Goal: Task Accomplishment & Management: Complete application form

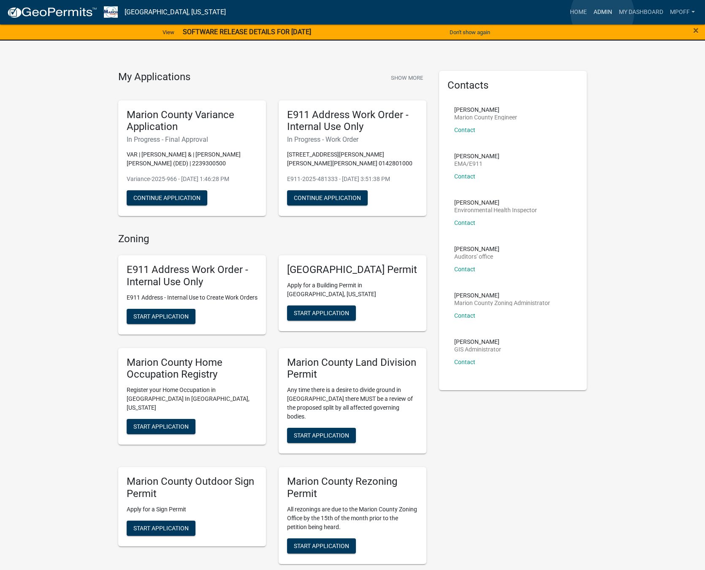
click at [602, 13] on link "Admin" at bounding box center [602, 12] width 25 height 16
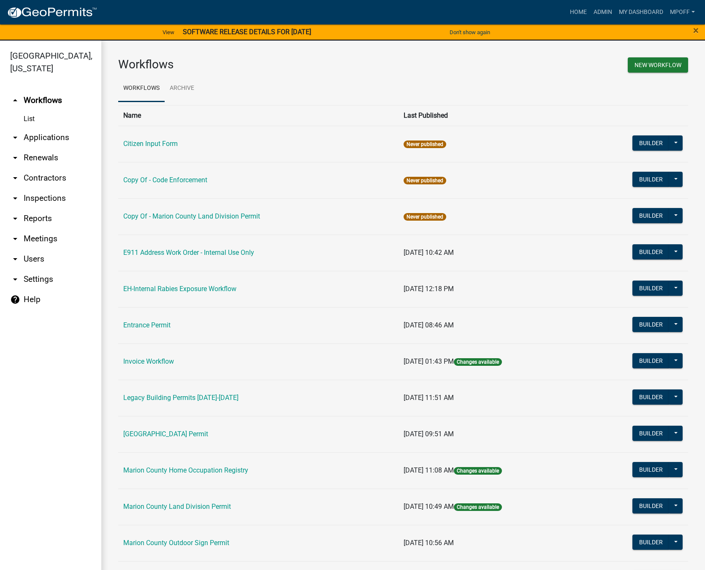
click at [30, 111] on link "List" at bounding box center [50, 119] width 101 height 17
click at [163, 433] on link "[GEOGRAPHIC_DATA] Permit" at bounding box center [165, 434] width 85 height 8
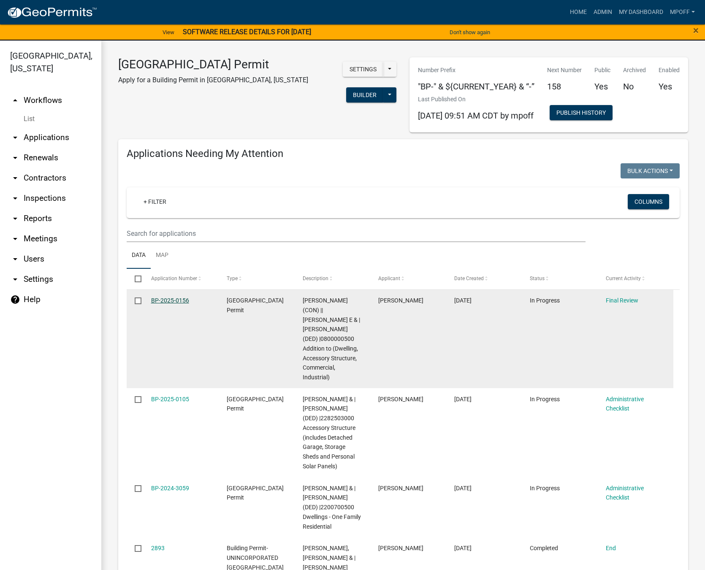
click at [168, 299] on link "BP-2025-0156" at bounding box center [170, 300] width 38 height 7
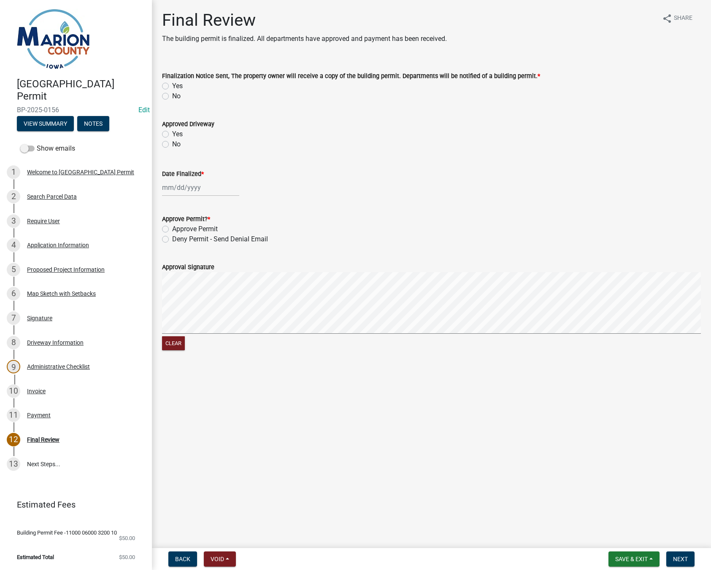
click at [172, 85] on label "Yes" at bounding box center [177, 86] width 11 height 10
click at [172, 85] on input "Yes" at bounding box center [174, 83] width 5 height 5
radio input "true"
select select "9"
select select "2025"
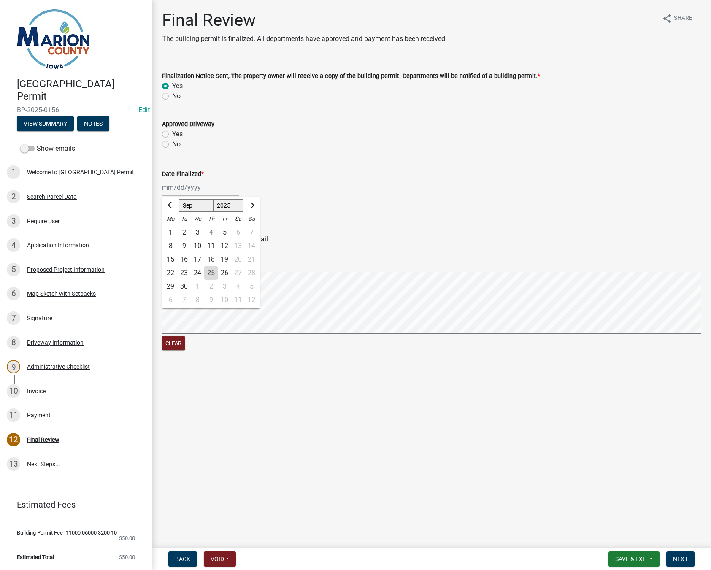
click at [173, 189] on div "Jan Feb Mar Apr May Jun Jul Aug Sep Oct Nov Dec 1525 1526 1527 1528 1529 1530 1…" at bounding box center [200, 187] width 77 height 17
click at [209, 274] on div "25" at bounding box center [210, 272] width 13 height 13
type input "[DATE]"
click at [172, 227] on label "Approve Permit" at bounding box center [195, 229] width 46 height 10
click at [172, 227] on input "Approve Permit" at bounding box center [174, 226] width 5 height 5
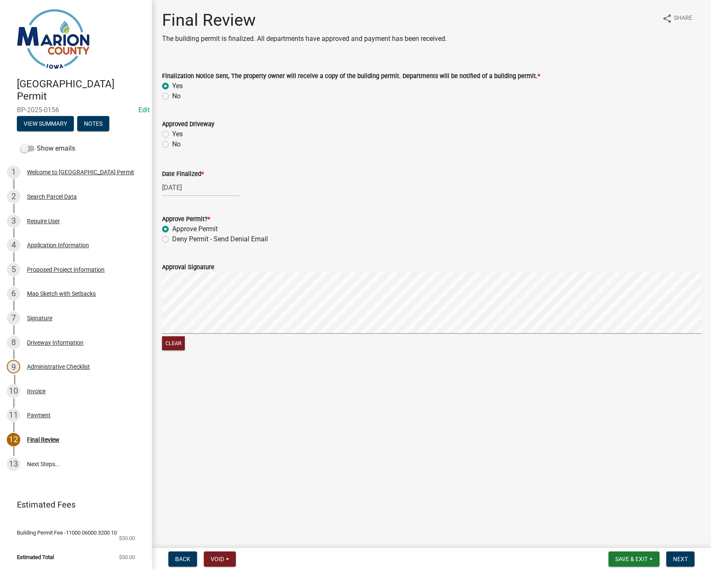
radio input "true"
click at [321, 292] on form "Approval Signature Clear" at bounding box center [431, 302] width 539 height 100
click at [684, 561] on span "Next" at bounding box center [680, 559] width 15 height 7
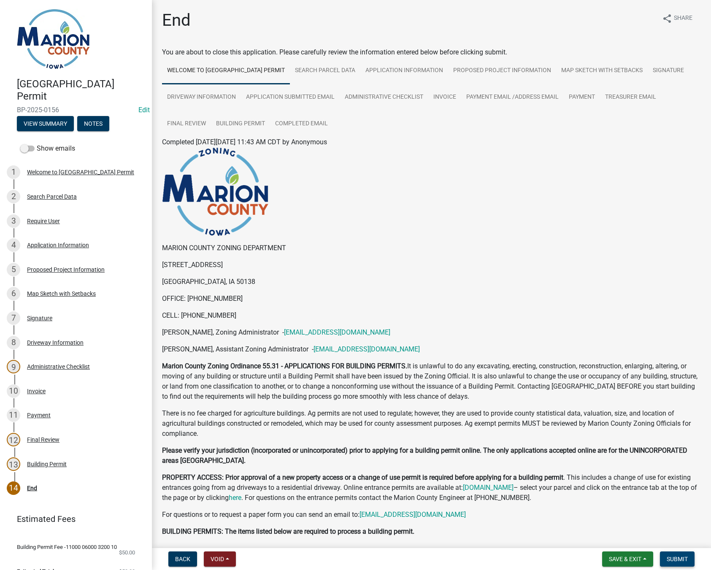
click at [677, 562] on span "Submit" at bounding box center [677, 559] width 21 height 7
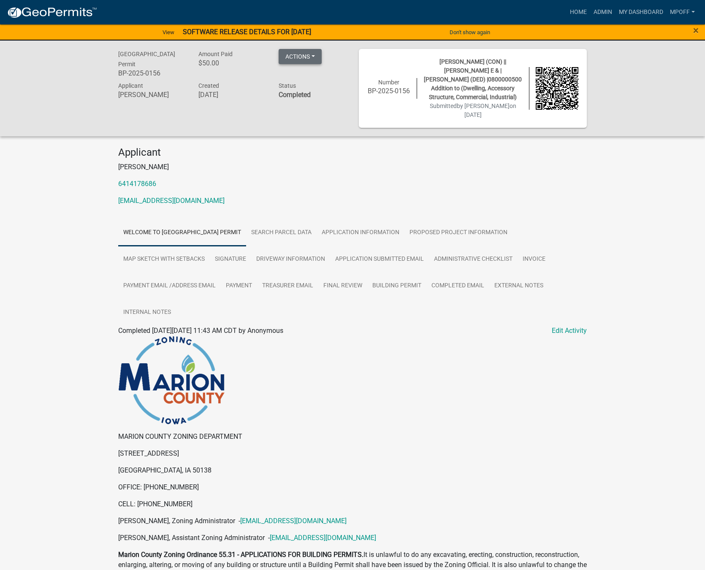
click at [311, 57] on button "Actions" at bounding box center [299, 56] width 43 height 15
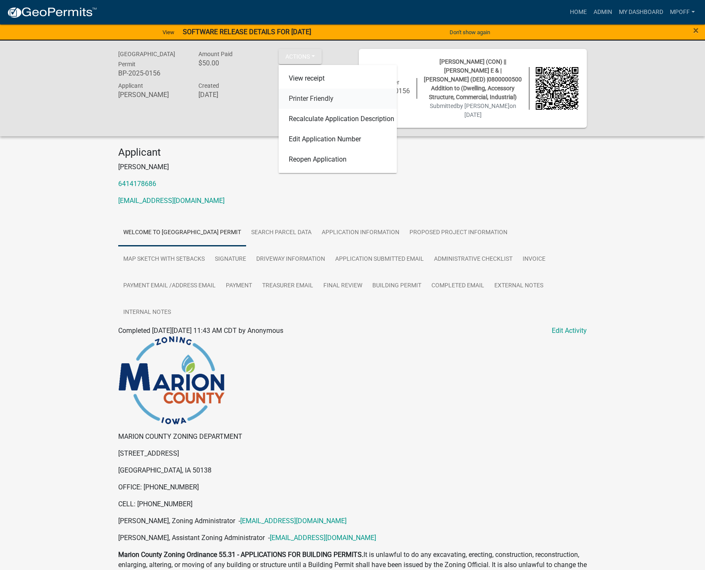
click at [313, 98] on link "Printer Friendly" at bounding box center [337, 99] width 118 height 20
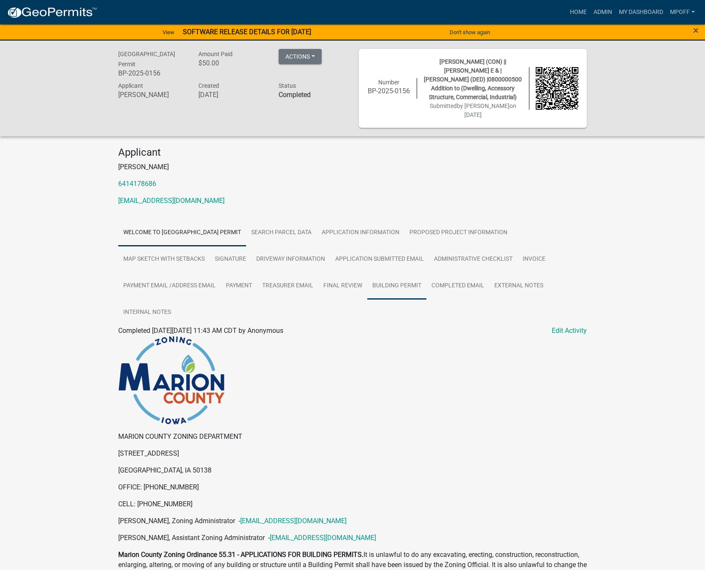
click at [387, 286] on link "Building Permit" at bounding box center [396, 286] width 59 height 27
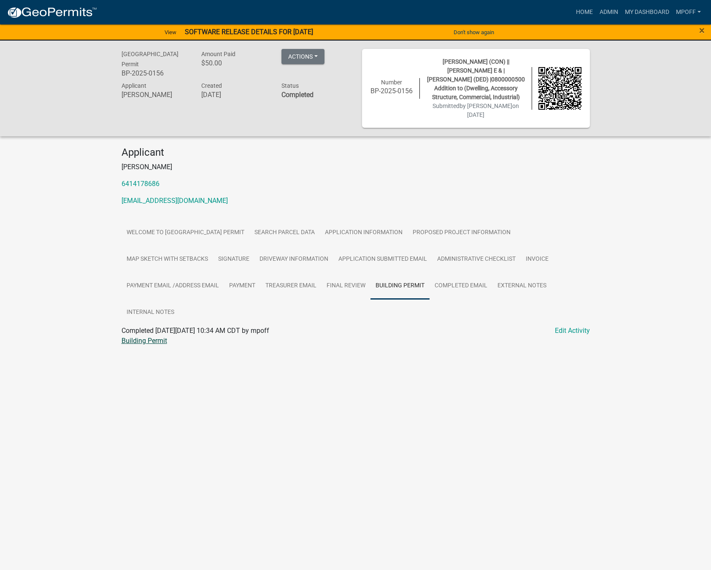
click at [151, 342] on link "Building Permit" at bounding box center [144, 341] width 46 height 8
click at [608, 11] on link "Admin" at bounding box center [608, 12] width 25 height 16
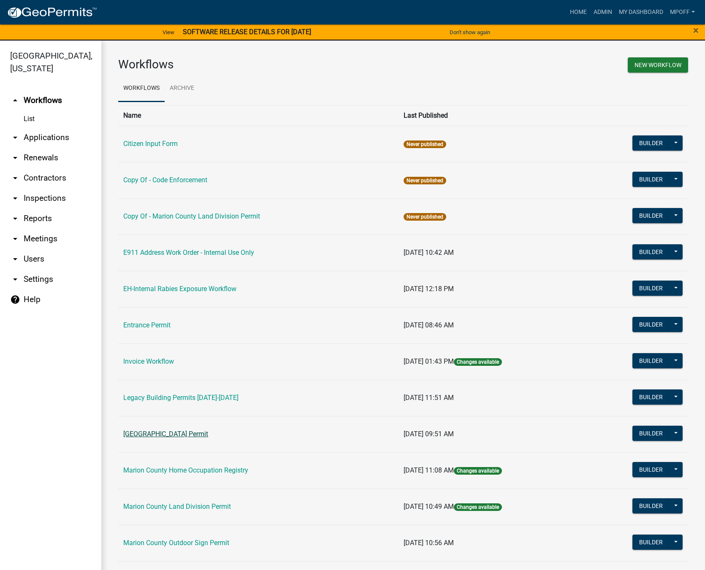
click at [175, 435] on link "[GEOGRAPHIC_DATA] Permit" at bounding box center [165, 434] width 85 height 8
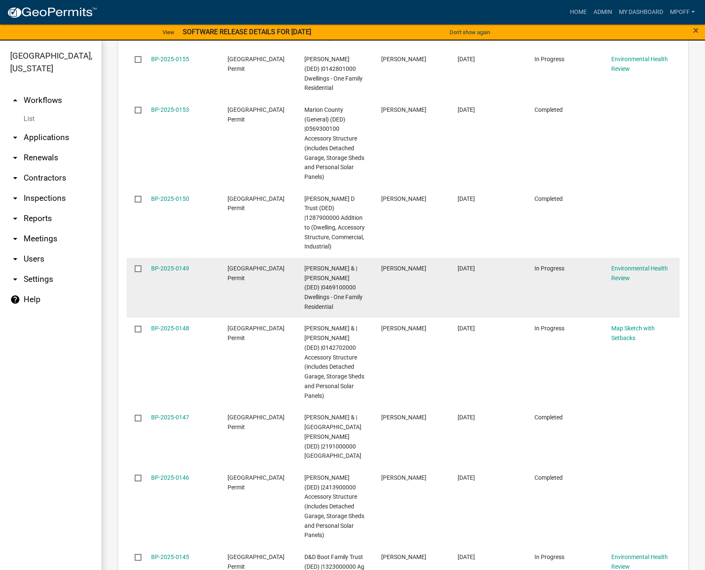
scroll to position [1477, 0]
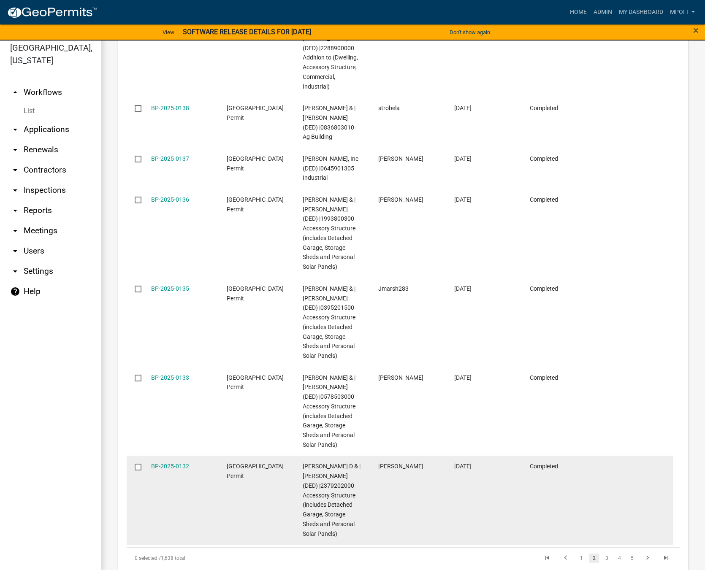
scroll to position [10, 0]
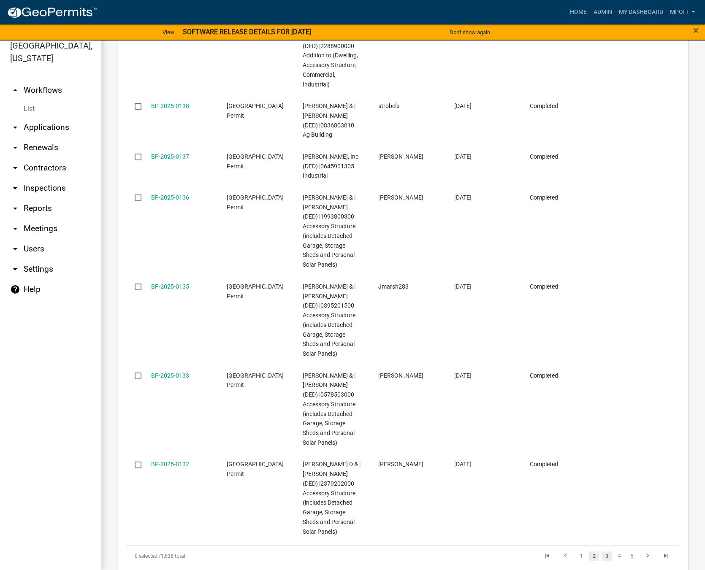
click at [602, 551] on link "3" at bounding box center [606, 555] width 10 height 9
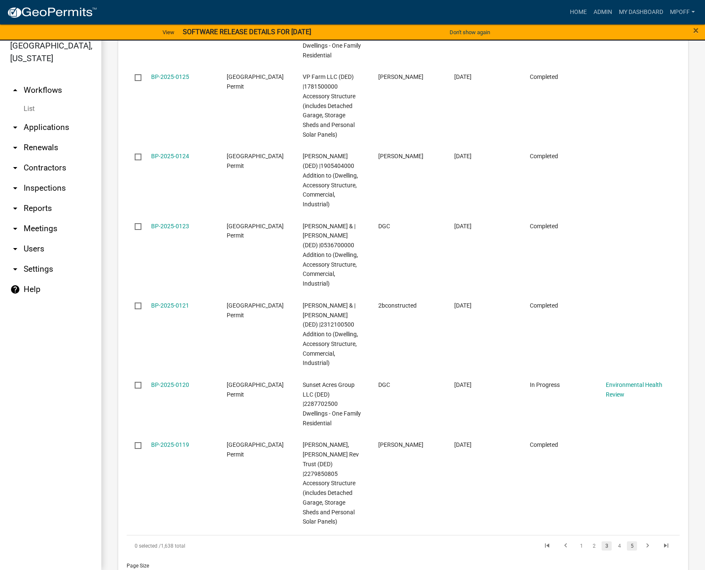
scroll to position [1559, 0]
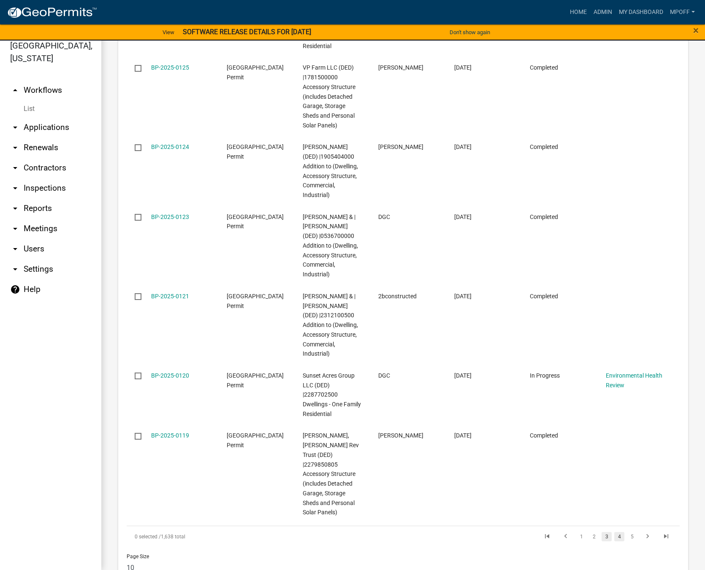
click at [615, 532] on link "4" at bounding box center [619, 536] width 10 height 9
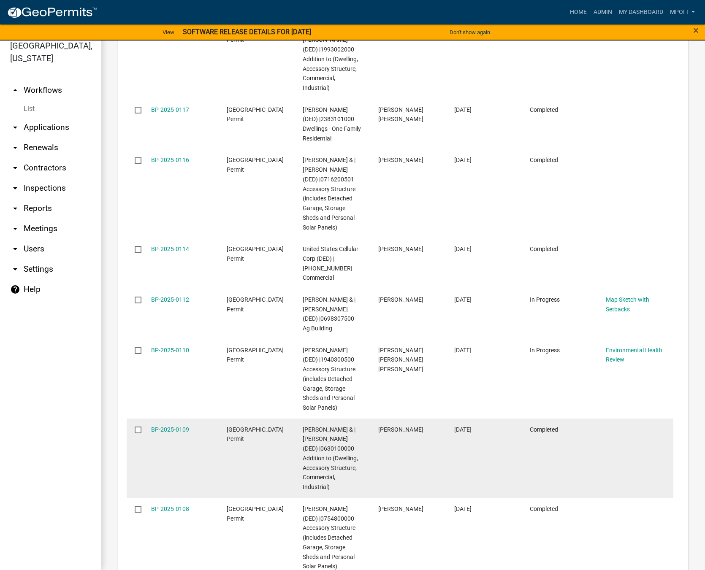
scroll to position [1549, 0]
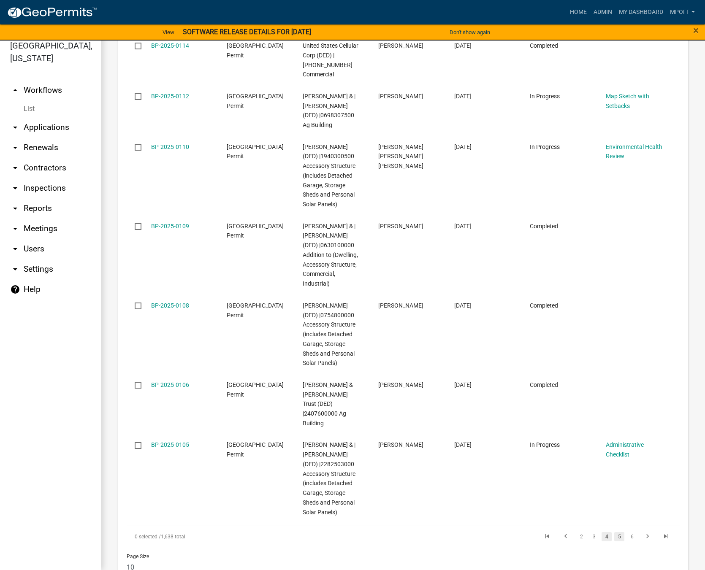
click at [614, 532] on link "5" at bounding box center [619, 536] width 10 height 9
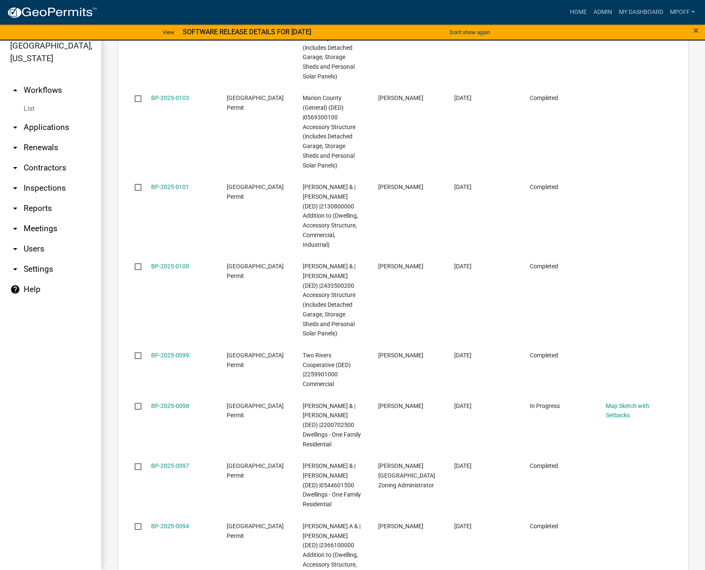
scroll to position [1578, 0]
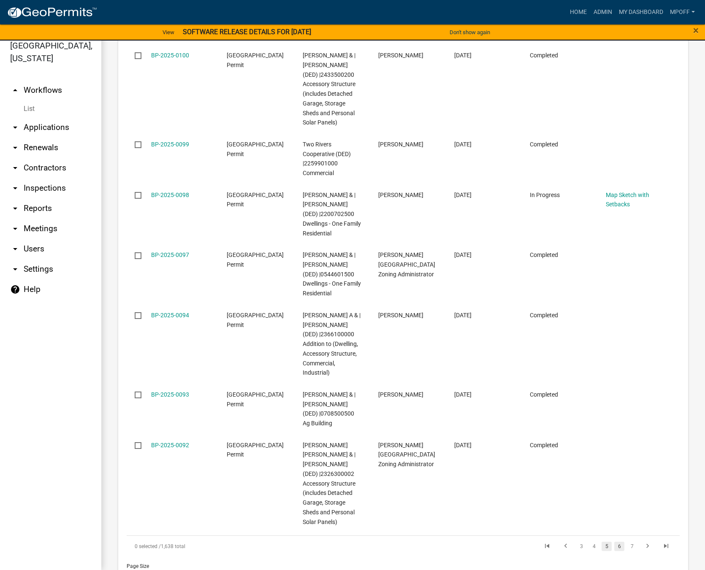
click at [614, 542] on link "6" at bounding box center [619, 546] width 10 height 9
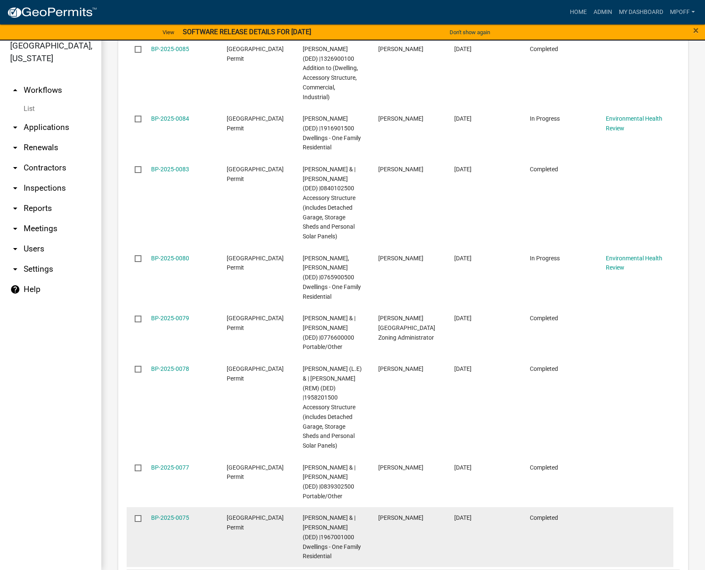
scroll to position [1492, 0]
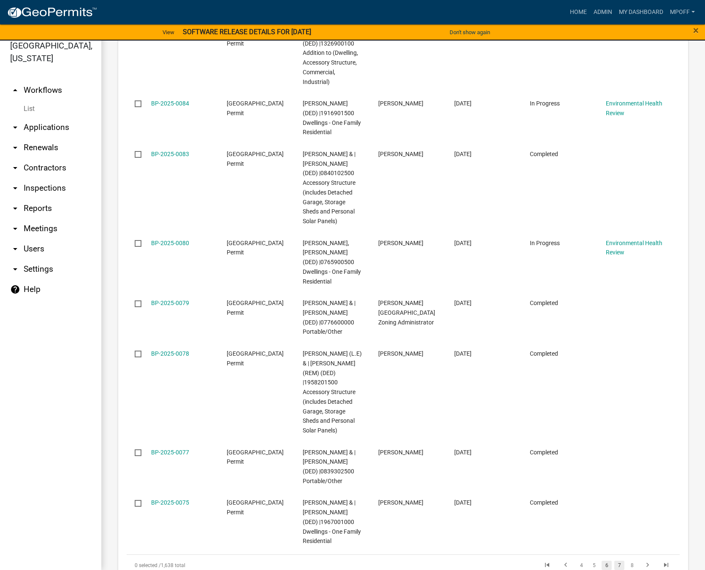
click at [615, 561] on link "7" at bounding box center [619, 565] width 10 height 9
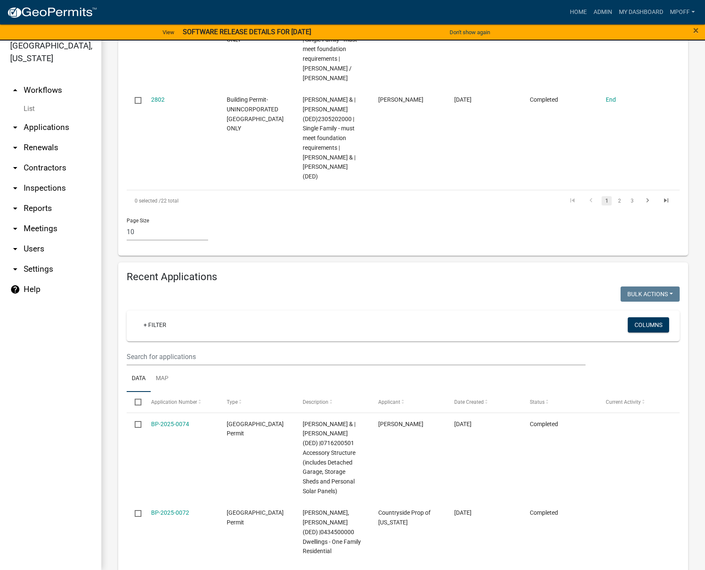
scroll to position [805, 0]
